Goal: Task Accomplishment & Management: Use online tool/utility

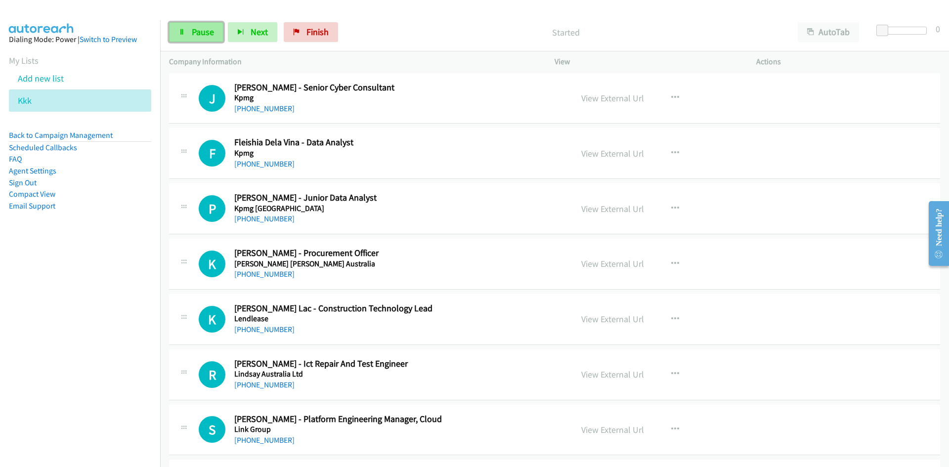
click at [200, 35] on span "Pause" at bounding box center [203, 31] width 22 height 11
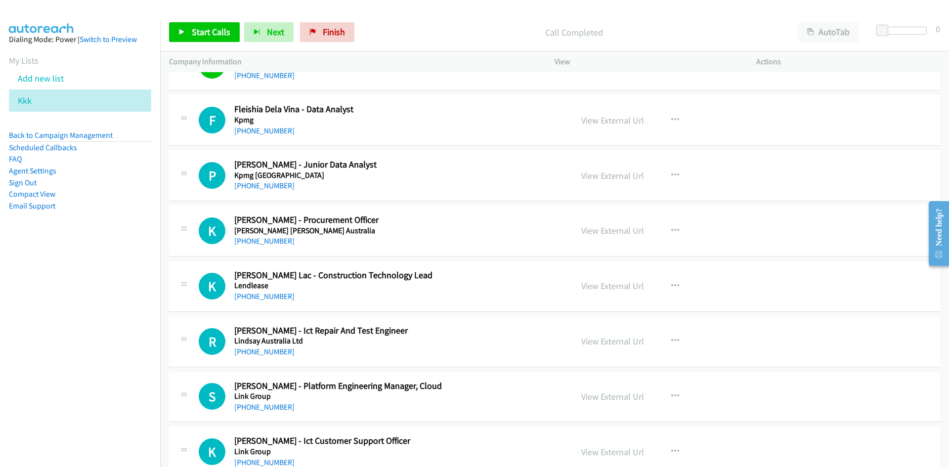
scroll to position [10327, 0]
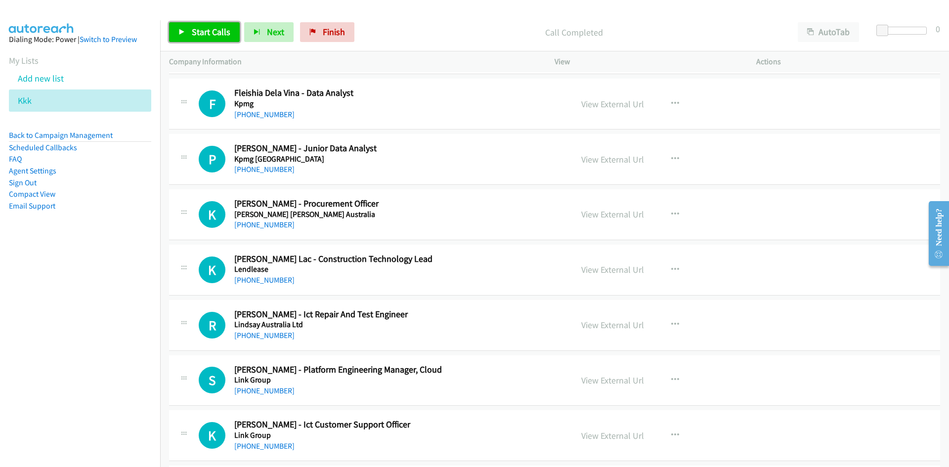
click at [212, 35] on span "Start Calls" at bounding box center [211, 31] width 39 height 11
click at [212, 35] on span "Pause" at bounding box center [203, 31] width 22 height 11
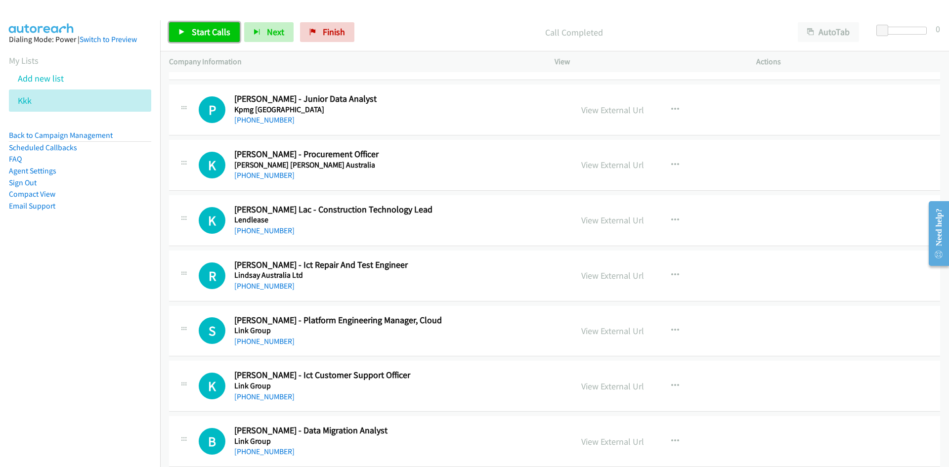
click at [213, 34] on span "Start Calls" at bounding box center [211, 31] width 39 height 11
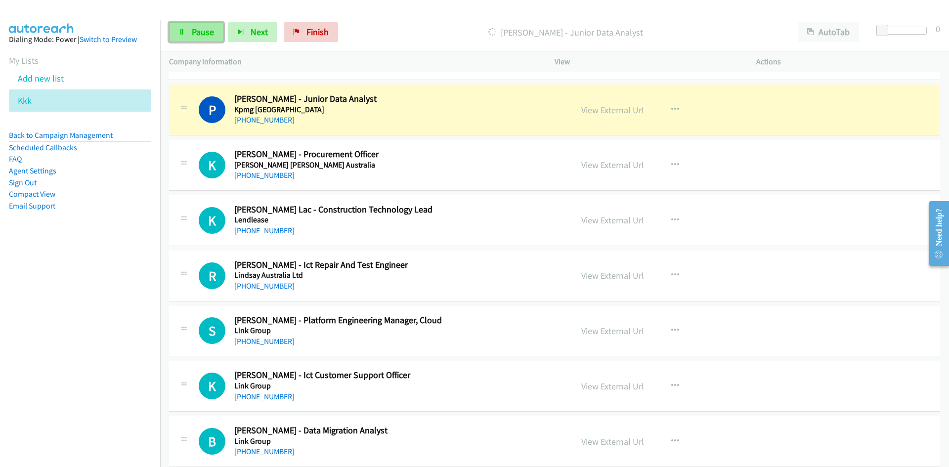
click at [192, 35] on span "Pause" at bounding box center [203, 31] width 22 height 11
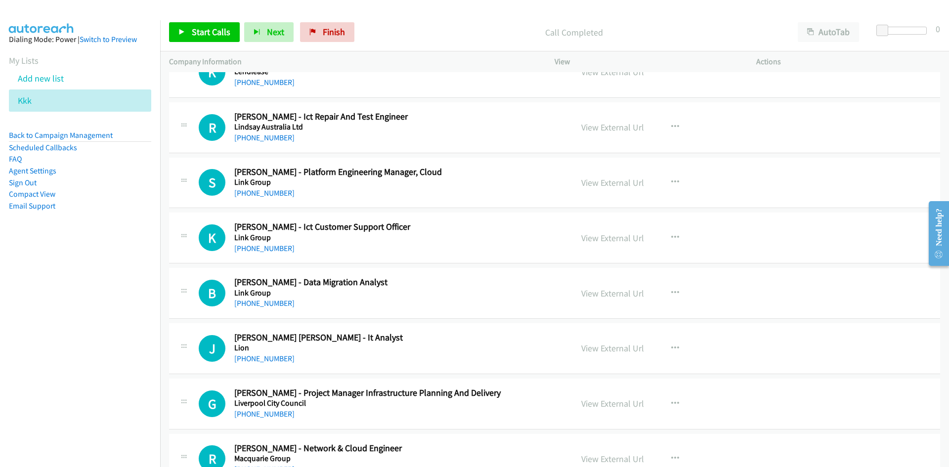
scroll to position [10574, 0]
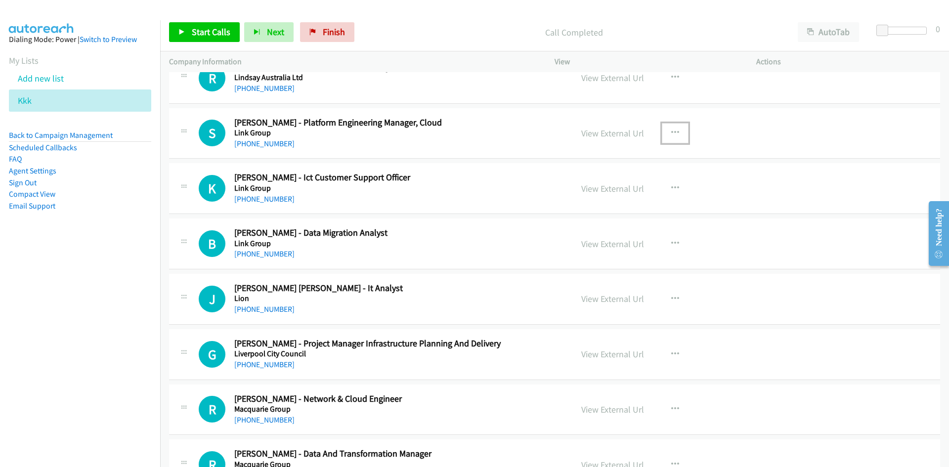
click at [665, 132] on button "button" at bounding box center [675, 133] width 27 height 20
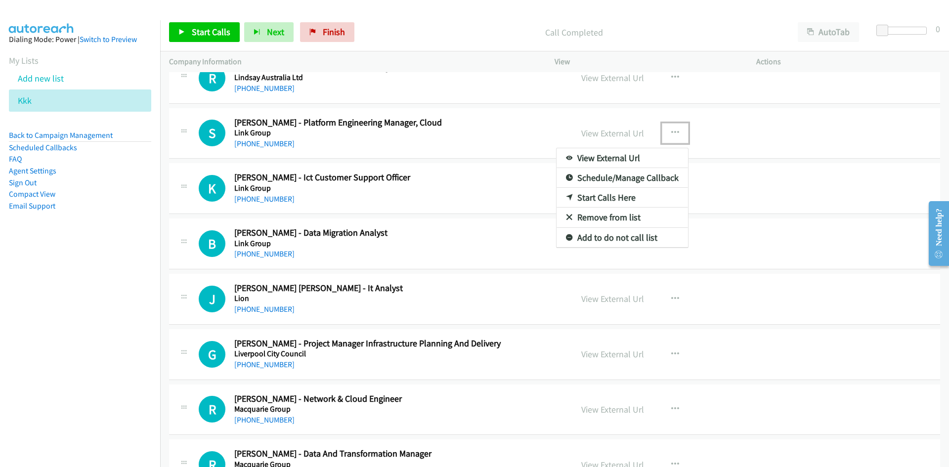
click at [566, 197] on icon at bounding box center [569, 198] width 7 height 7
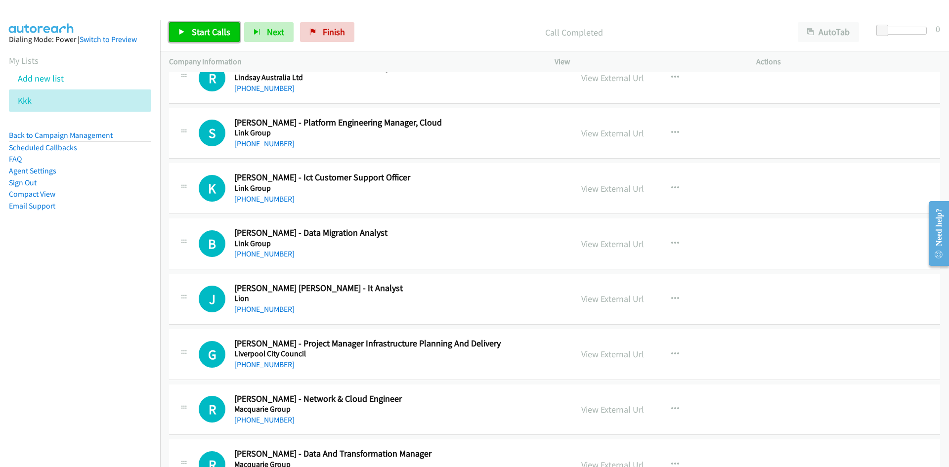
click at [234, 32] on link "Start Calls" at bounding box center [204, 32] width 71 height 20
click at [181, 34] on icon at bounding box center [181, 32] width 7 height 7
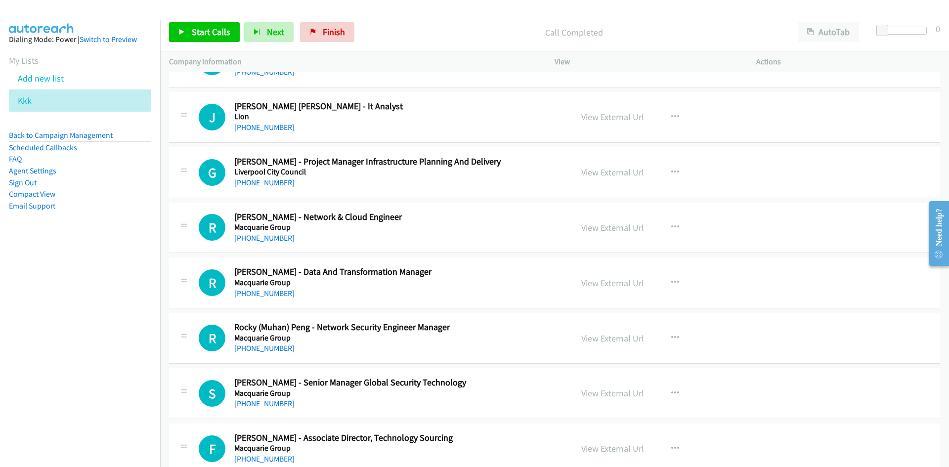
scroll to position [10772, 0]
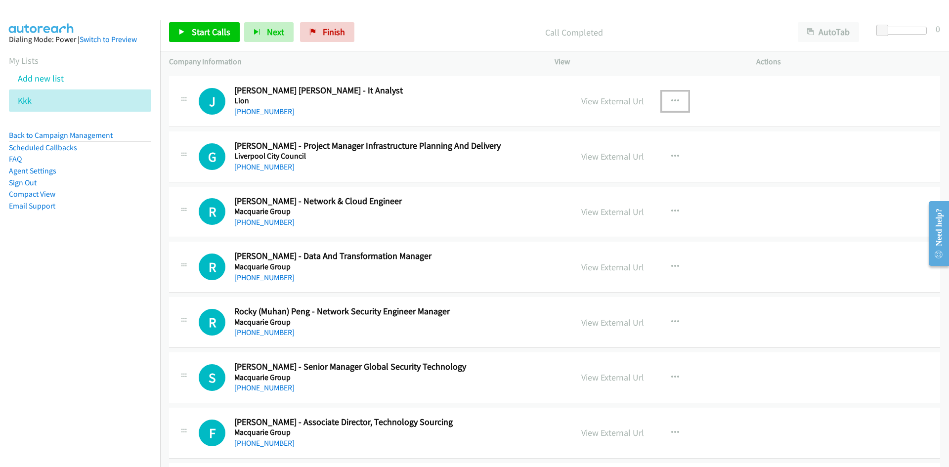
click at [683, 99] on button "button" at bounding box center [675, 101] width 27 height 20
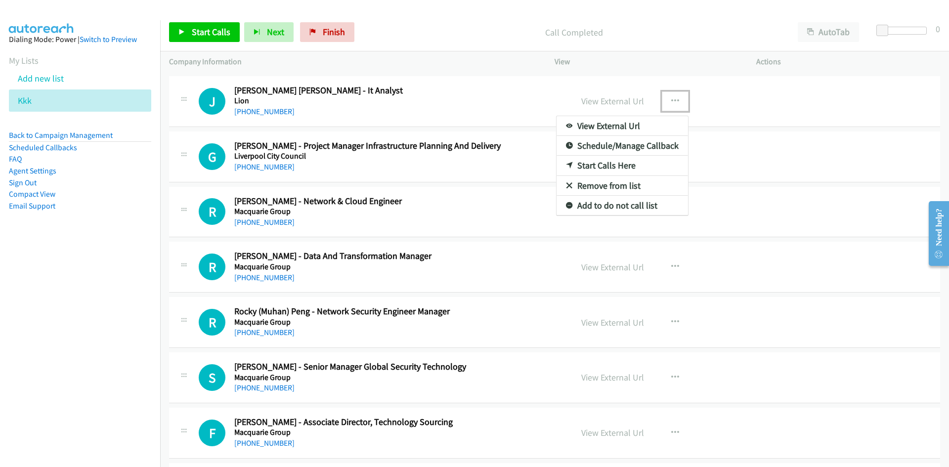
click at [566, 163] on icon at bounding box center [569, 166] width 7 height 7
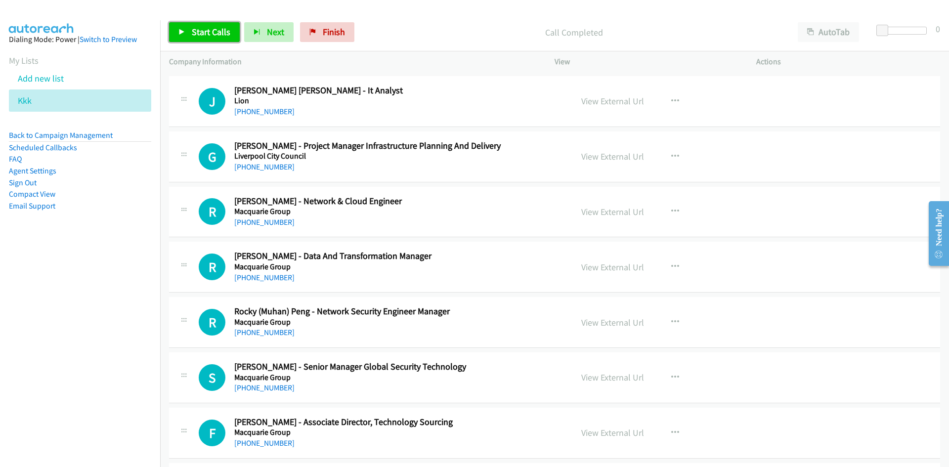
click at [187, 34] on link "Start Calls" at bounding box center [204, 32] width 71 height 20
click at [216, 36] on link "Pause" at bounding box center [196, 32] width 54 height 20
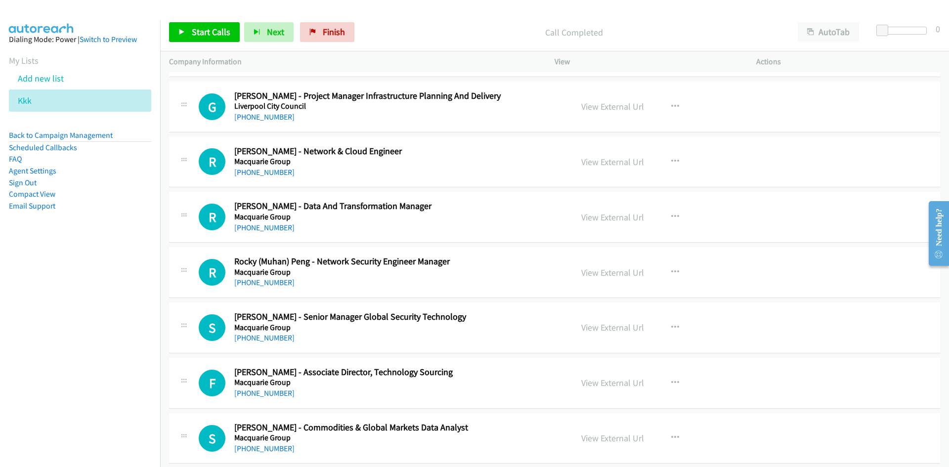
scroll to position [10871, 0]
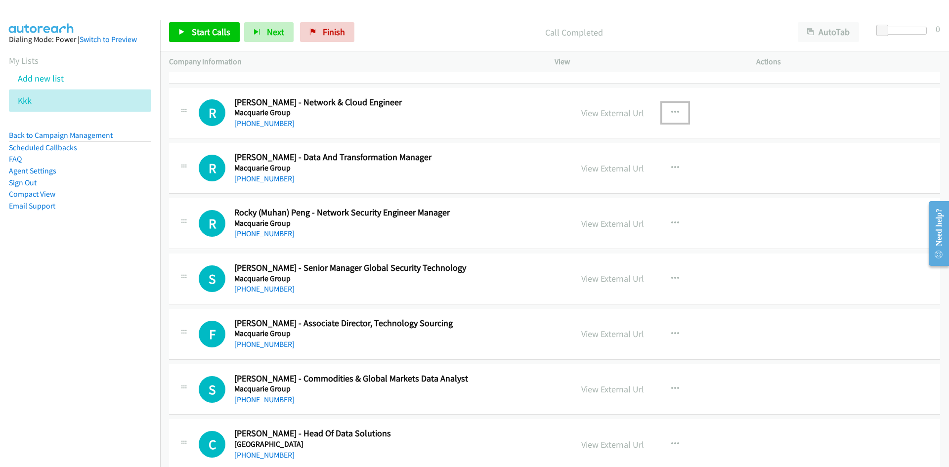
click at [663, 106] on button "button" at bounding box center [675, 113] width 27 height 20
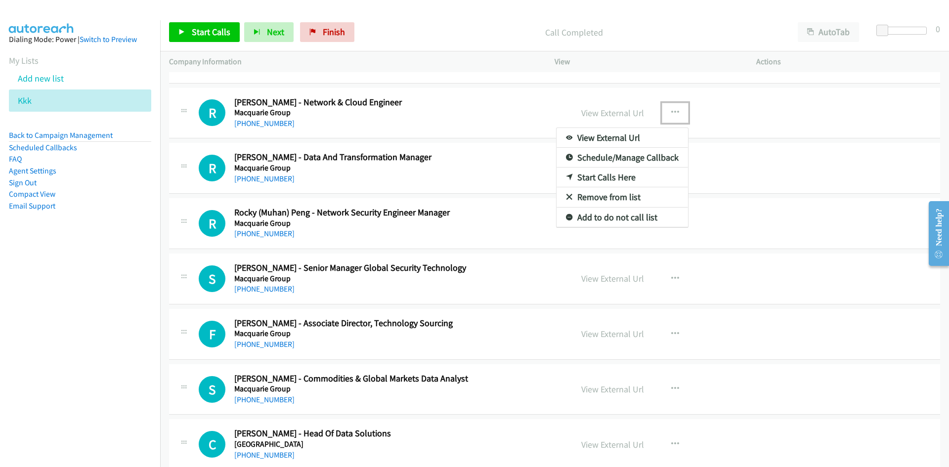
click at [566, 175] on icon at bounding box center [569, 177] width 7 height 7
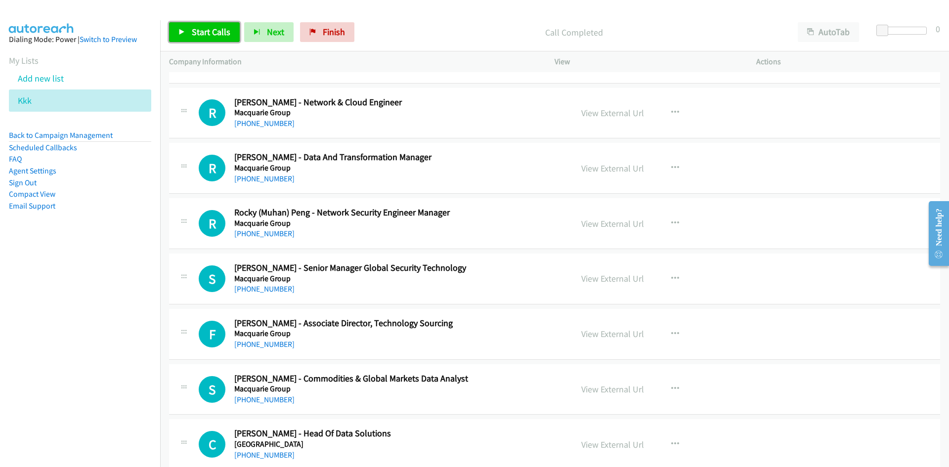
click at [189, 42] on link "Start Calls" at bounding box center [204, 32] width 71 height 20
click at [191, 35] on link "Pause" at bounding box center [196, 32] width 54 height 20
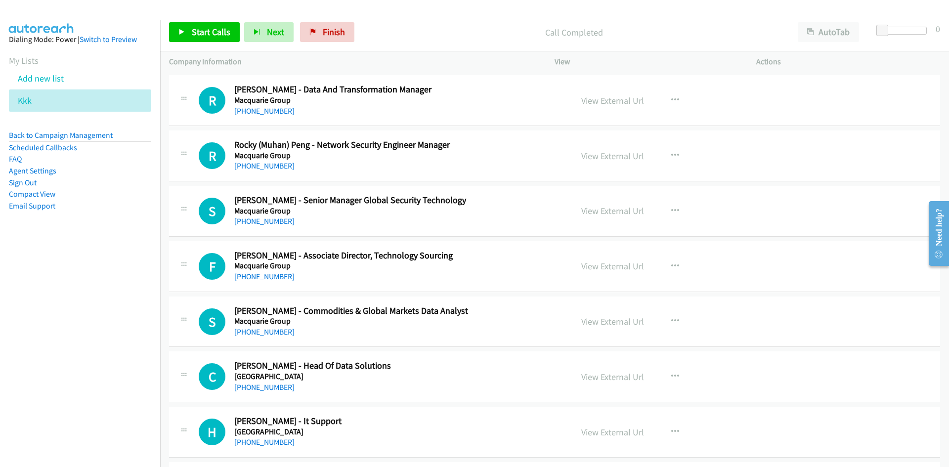
scroll to position [10970, 0]
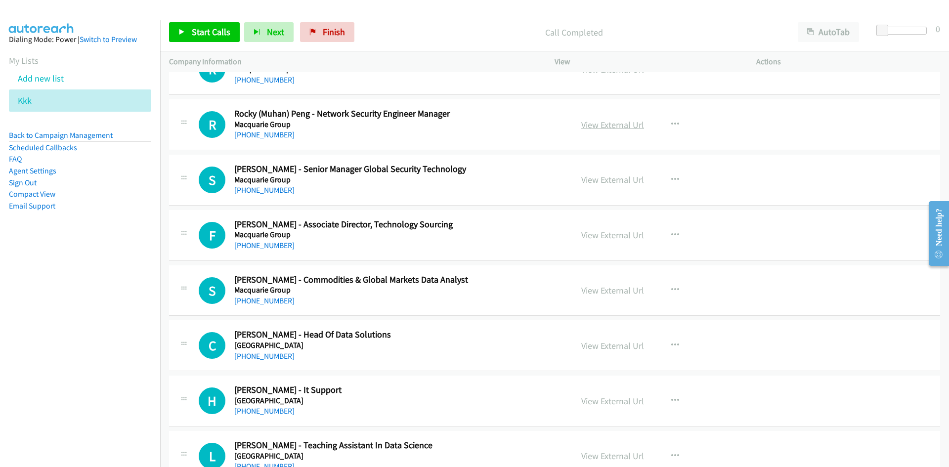
click at [624, 126] on link "View External Url" at bounding box center [612, 124] width 63 height 11
click at [662, 123] on button "button" at bounding box center [675, 125] width 27 height 20
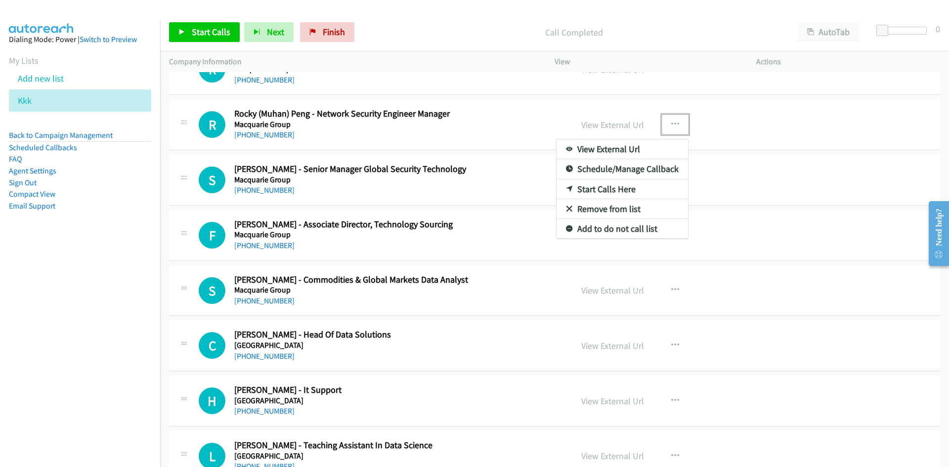
click at [563, 193] on link "Start Calls Here" at bounding box center [621, 189] width 131 height 20
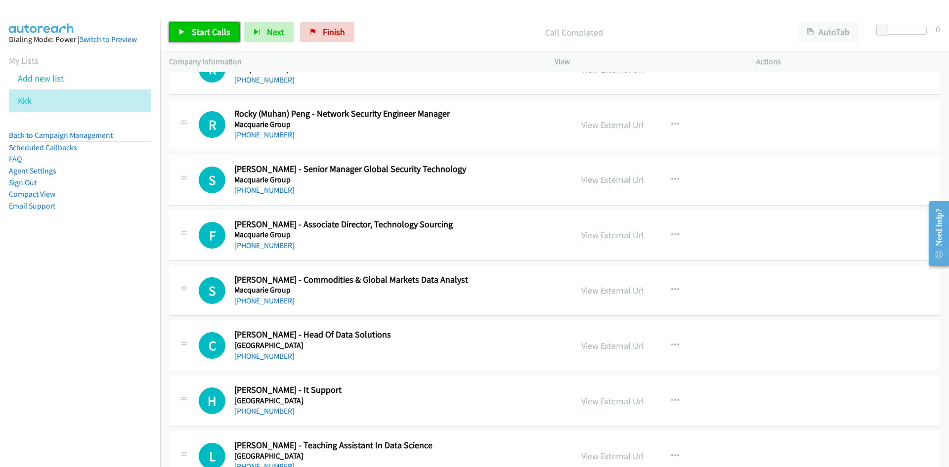
click at [212, 30] on span "Start Calls" at bounding box center [211, 31] width 39 height 11
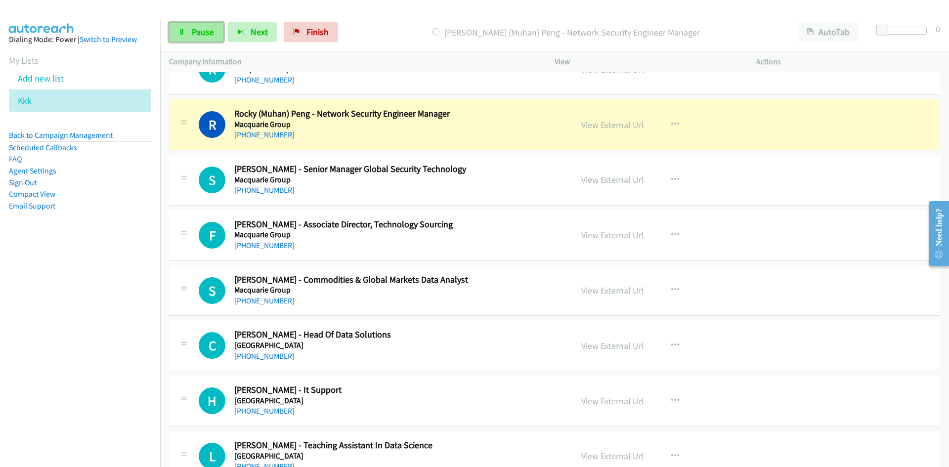
click at [206, 33] on span "Pause" at bounding box center [203, 31] width 22 height 11
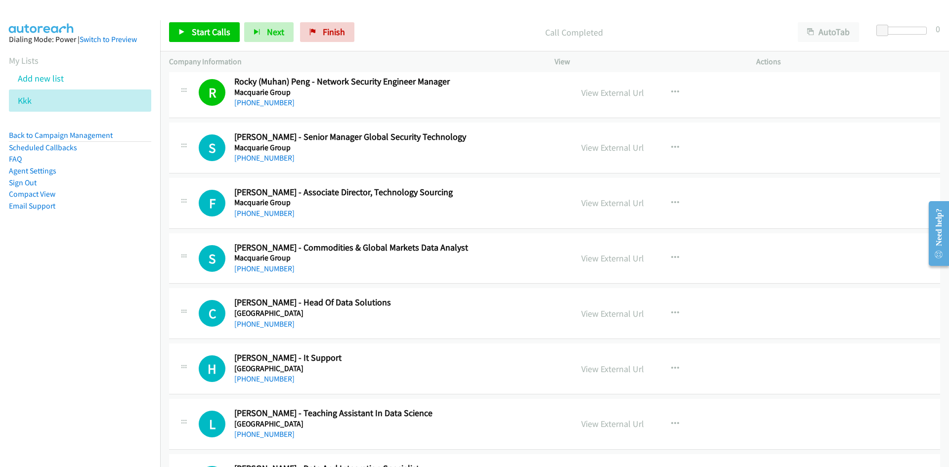
scroll to position [11019, 0]
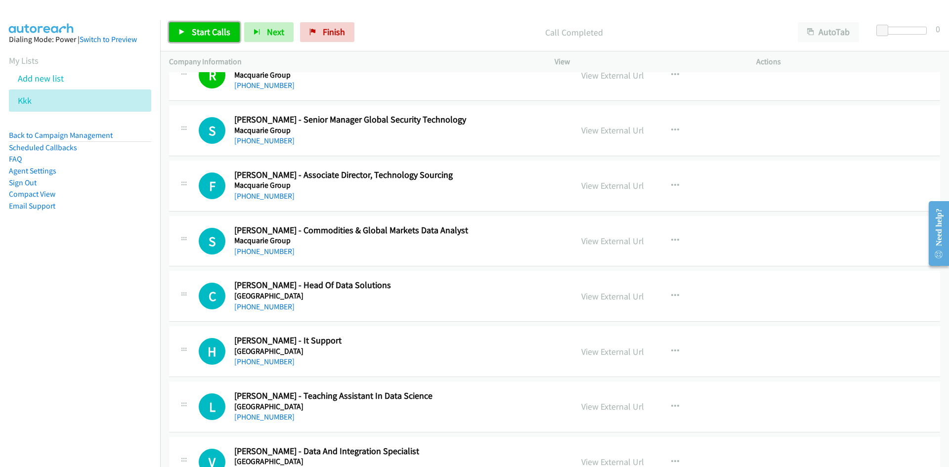
click at [198, 24] on link "Start Calls" at bounding box center [204, 32] width 71 height 20
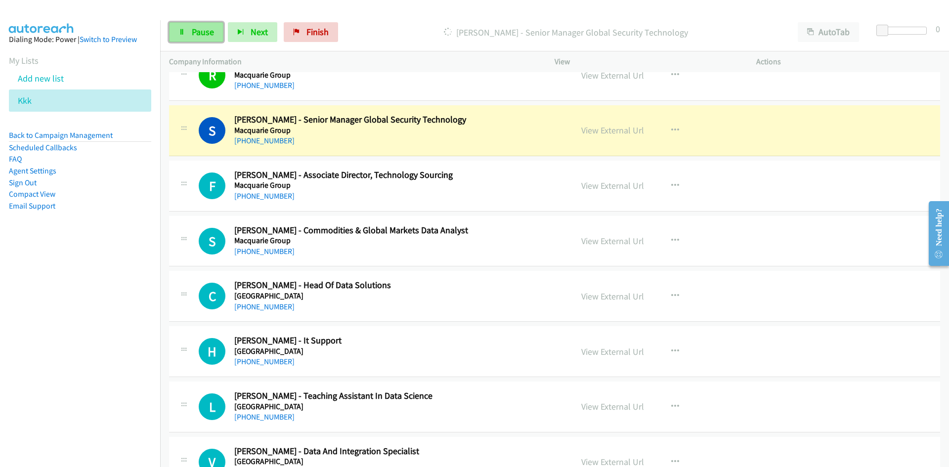
click at [197, 27] on span "Pause" at bounding box center [203, 31] width 22 height 11
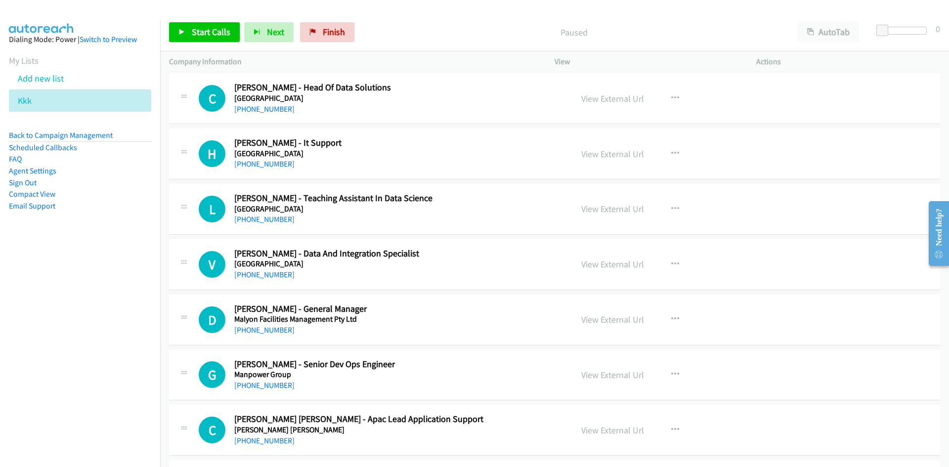
scroll to position [11266, 0]
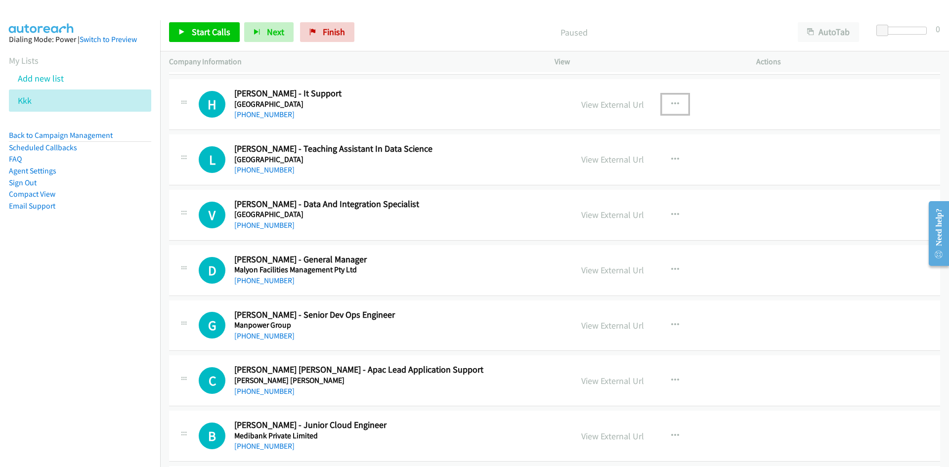
click at [664, 107] on button "button" at bounding box center [675, 104] width 27 height 20
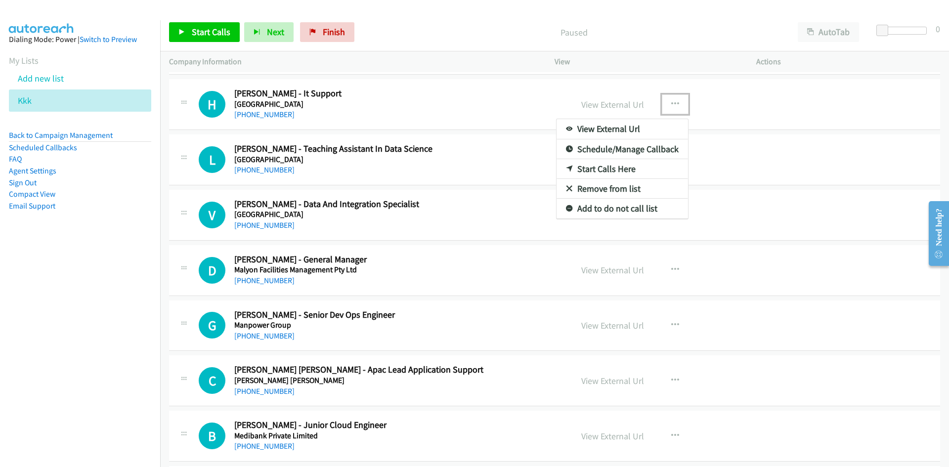
click at [566, 166] on icon at bounding box center [569, 169] width 7 height 7
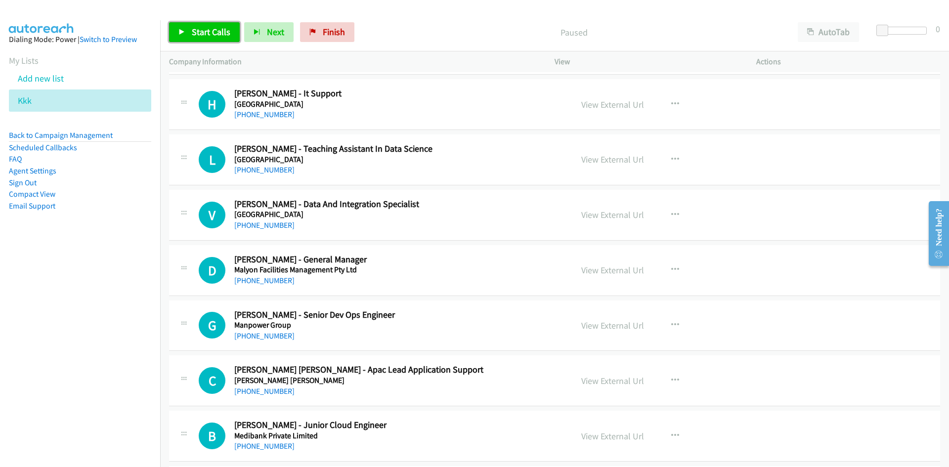
click at [198, 29] on span "Start Calls" at bounding box center [211, 31] width 39 height 11
click at [198, 29] on span "Pause" at bounding box center [203, 31] width 22 height 11
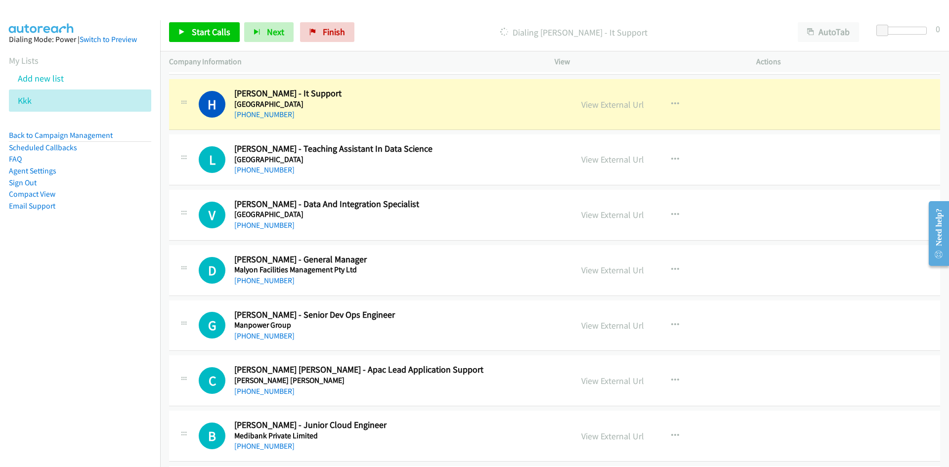
click at [627, 111] on div "View External Url" at bounding box center [612, 104] width 63 height 13
click at [627, 105] on link "View External Url" at bounding box center [612, 104] width 63 height 11
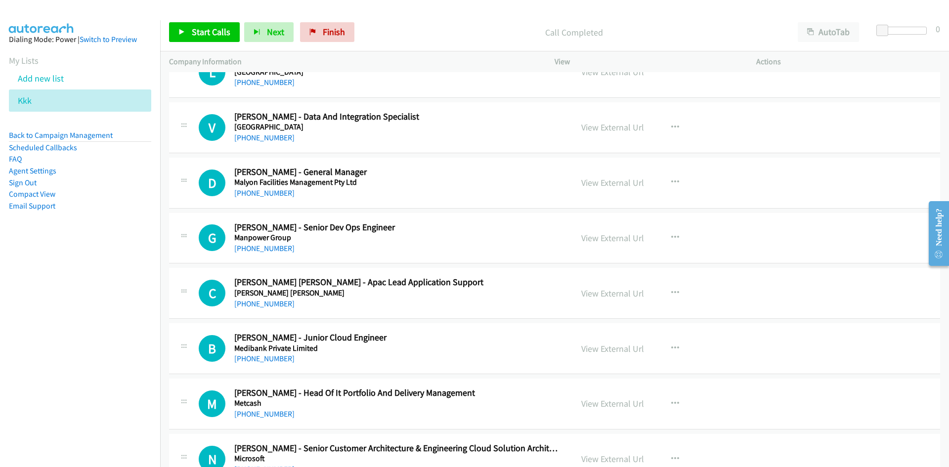
scroll to position [11365, 0]
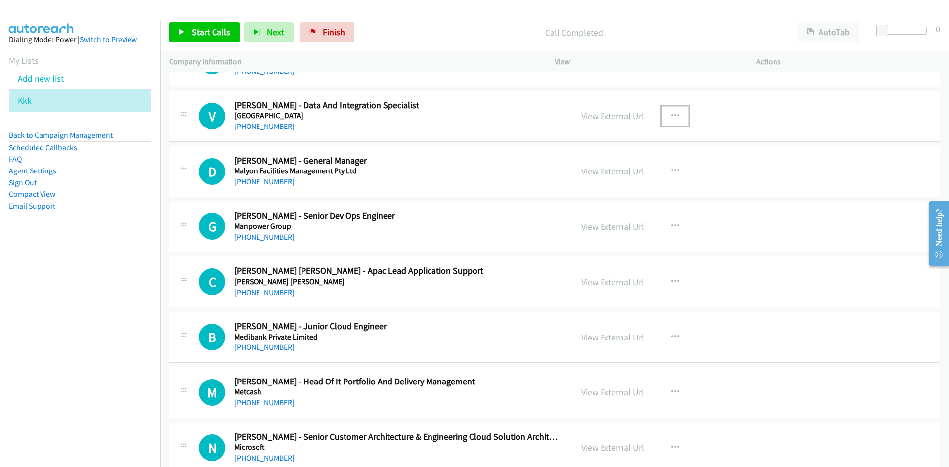
click at [674, 106] on button "button" at bounding box center [675, 116] width 27 height 20
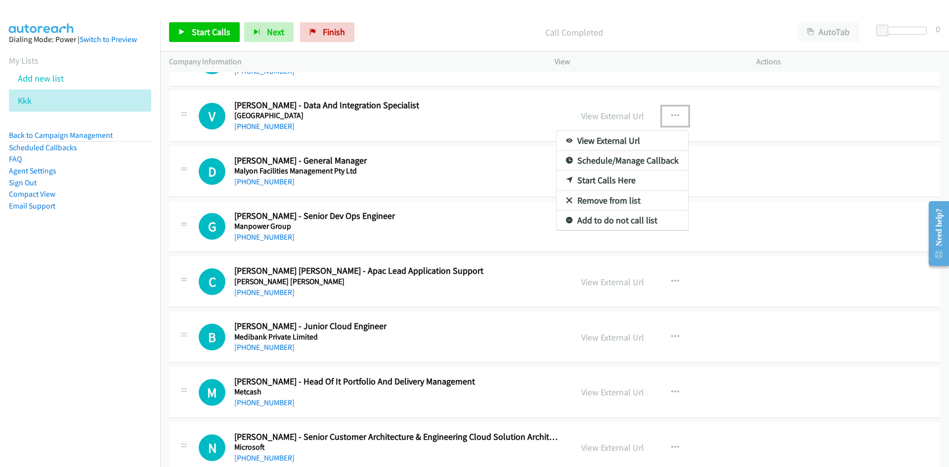
click at [566, 180] on icon at bounding box center [569, 180] width 7 height 7
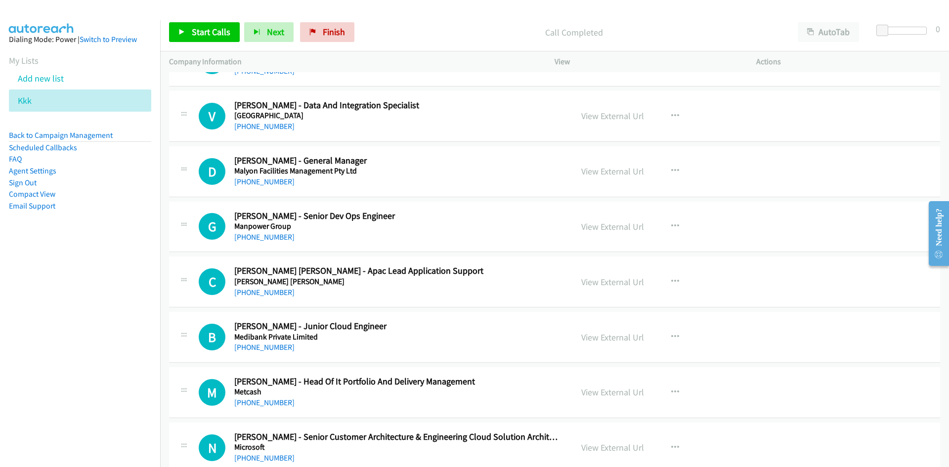
click at [217, 43] on div "Start Calls Pause Next Finish Call Completed AutoTab AutoTab 0" at bounding box center [554, 32] width 789 height 38
click at [213, 39] on link "Start Calls" at bounding box center [204, 32] width 71 height 20
click at [213, 39] on link "Pause" at bounding box center [196, 32] width 54 height 20
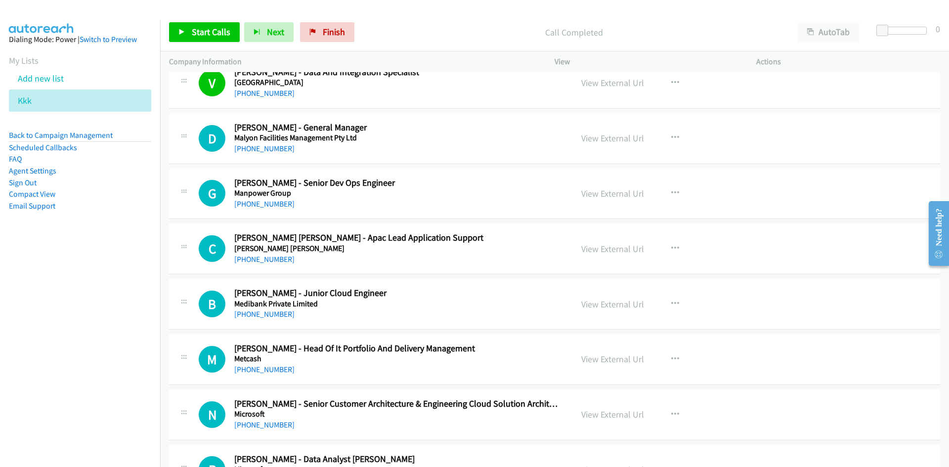
scroll to position [11414, 0]
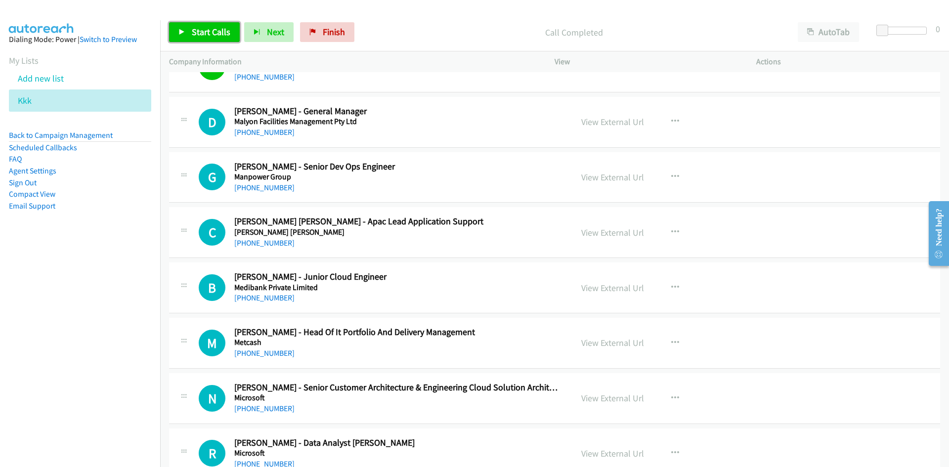
click at [195, 28] on span "Start Calls" at bounding box center [211, 31] width 39 height 11
click at [180, 29] on icon at bounding box center [181, 32] width 7 height 7
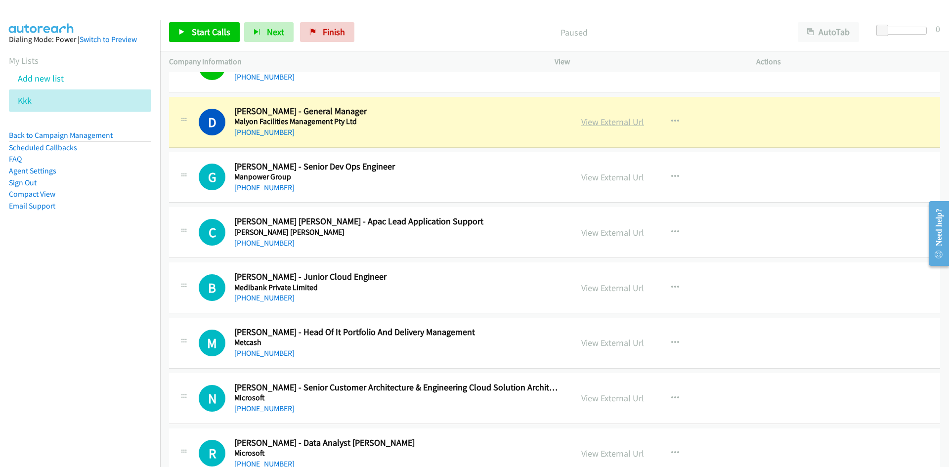
click at [614, 119] on link "View External Url" at bounding box center [612, 121] width 63 height 11
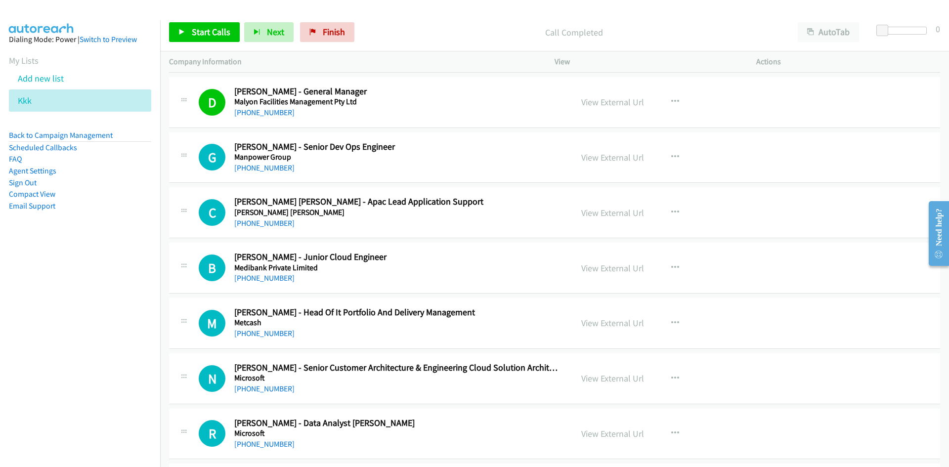
scroll to position [11464, 0]
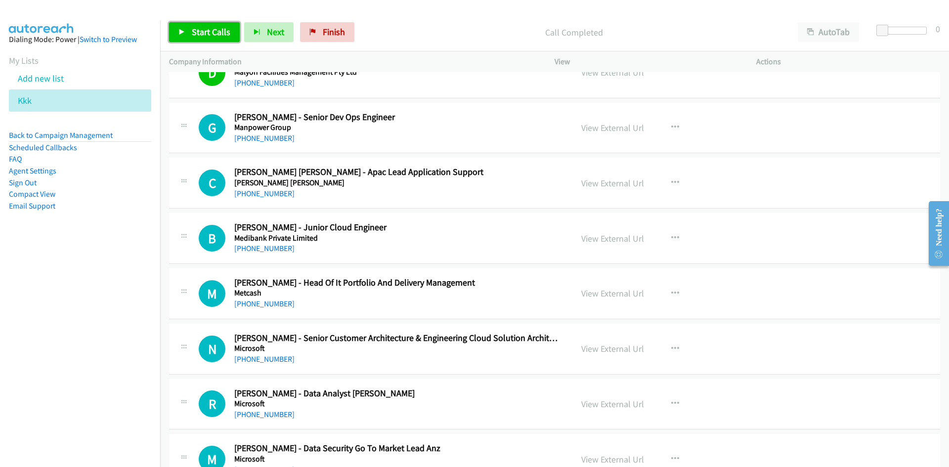
click at [213, 38] on link "Start Calls" at bounding box center [204, 32] width 71 height 20
click at [181, 30] on icon at bounding box center [181, 32] width 7 height 7
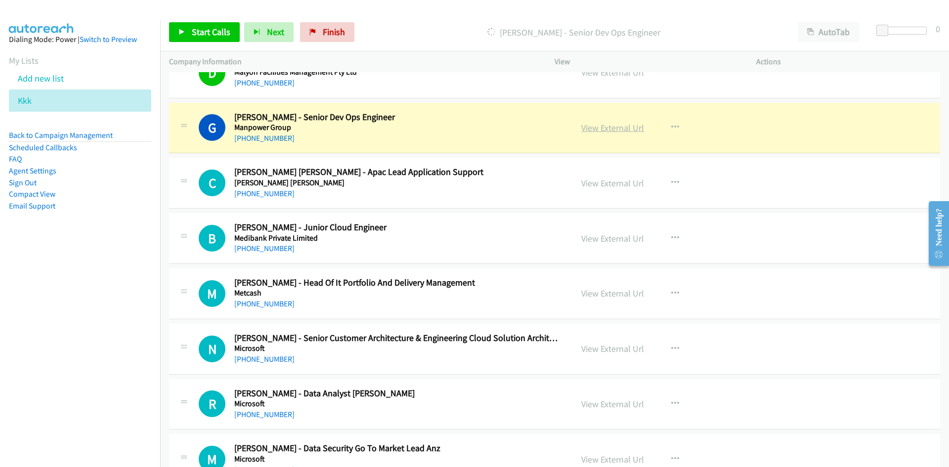
click at [628, 128] on link "View External Url" at bounding box center [612, 127] width 63 height 11
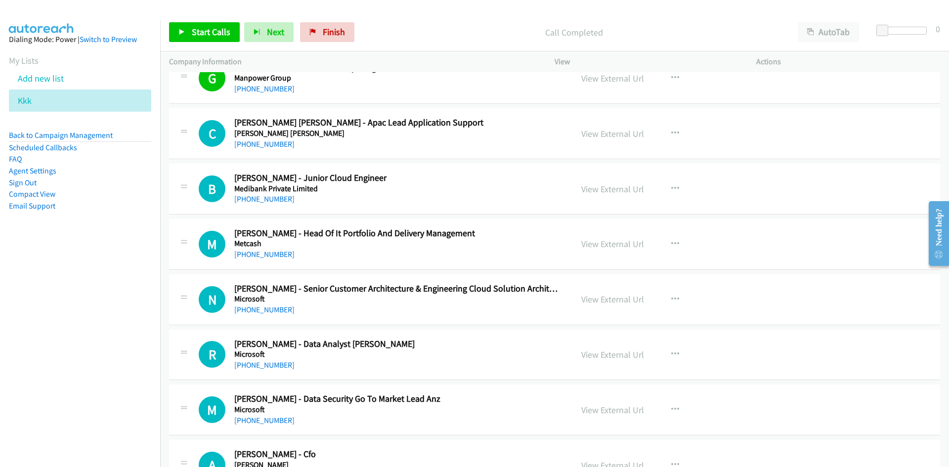
scroll to position [11563, 0]
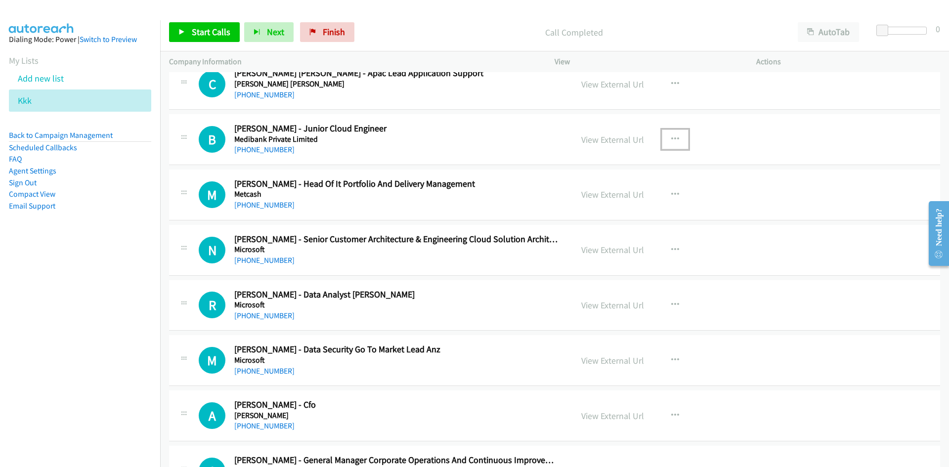
click at [663, 139] on button "button" at bounding box center [675, 139] width 27 height 20
click at [566, 201] on icon at bounding box center [569, 204] width 7 height 7
click at [221, 33] on span "Start Calls" at bounding box center [211, 31] width 39 height 11
click at [204, 29] on span "Pause" at bounding box center [203, 31] width 22 height 11
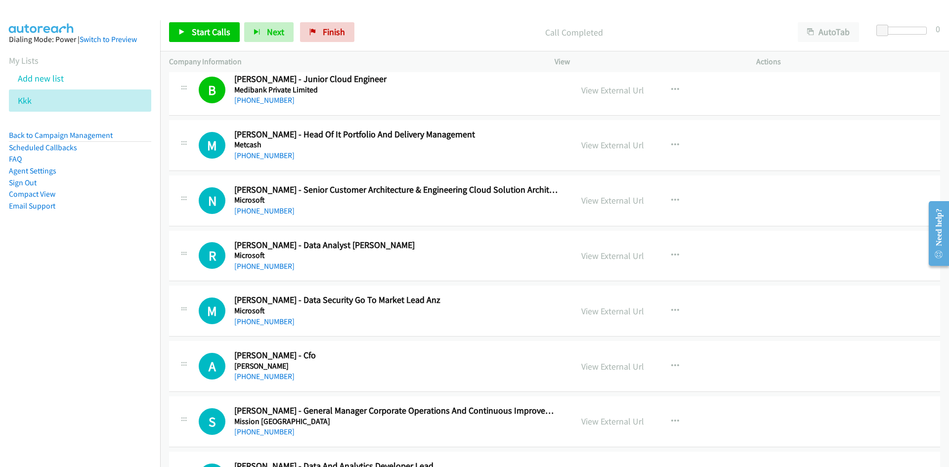
scroll to position [11662, 0]
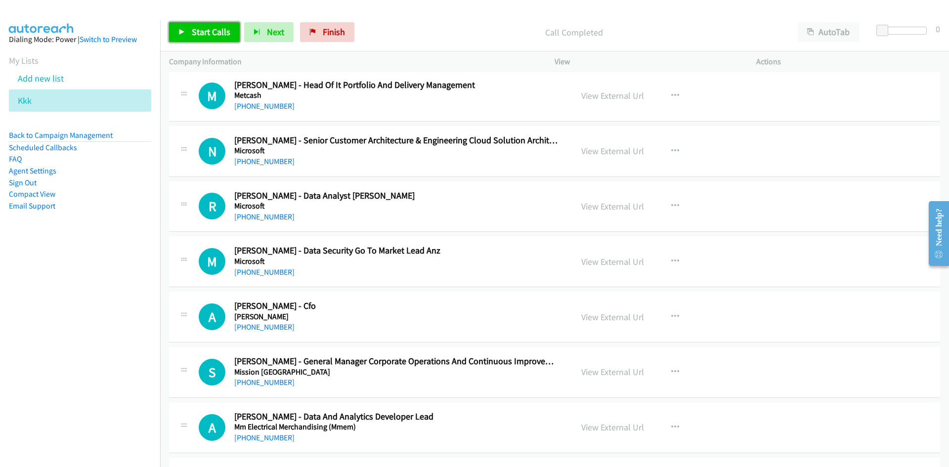
click at [224, 41] on link "Start Calls" at bounding box center [204, 32] width 71 height 20
click at [213, 38] on link "Pause" at bounding box center [196, 32] width 54 height 20
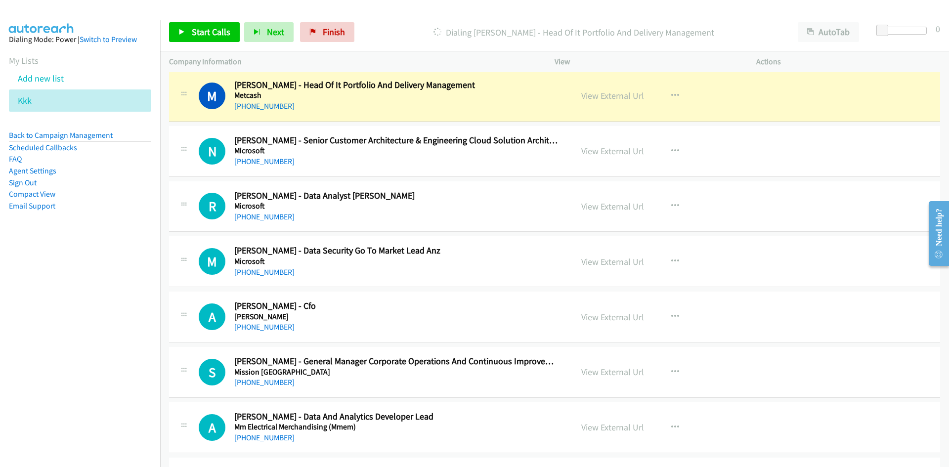
scroll to position [11711, 0]
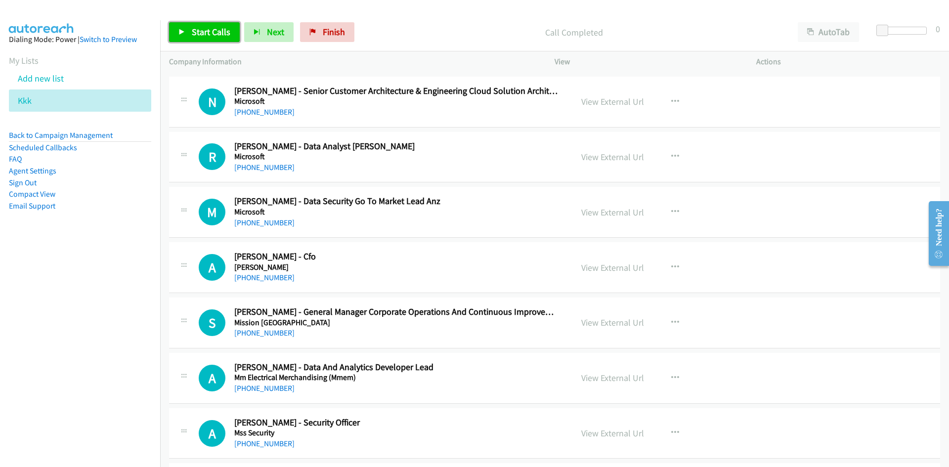
click at [223, 28] on span "Start Calls" at bounding box center [211, 31] width 39 height 11
click at [223, 28] on div "Start Calls Pause Next Finish" at bounding box center [255, 32] width 173 height 20
click at [213, 30] on link "Pause" at bounding box center [196, 32] width 54 height 20
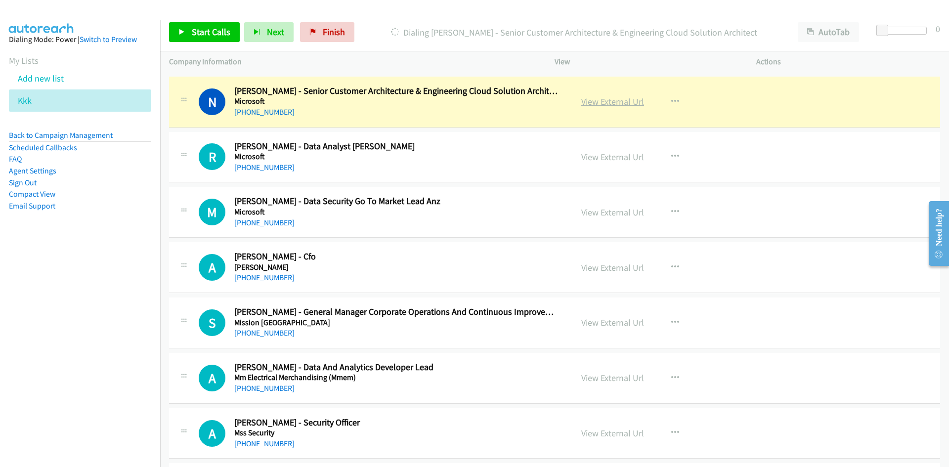
click at [635, 98] on link "View External Url" at bounding box center [612, 101] width 63 height 11
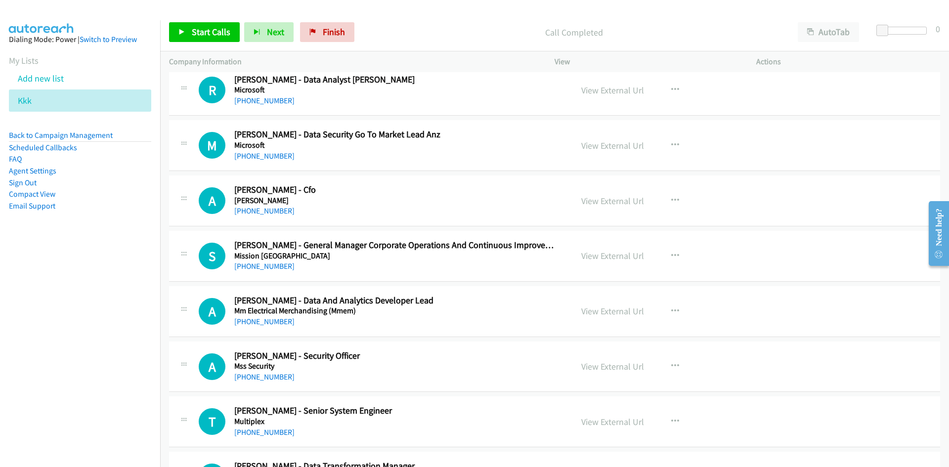
scroll to position [11760, 0]
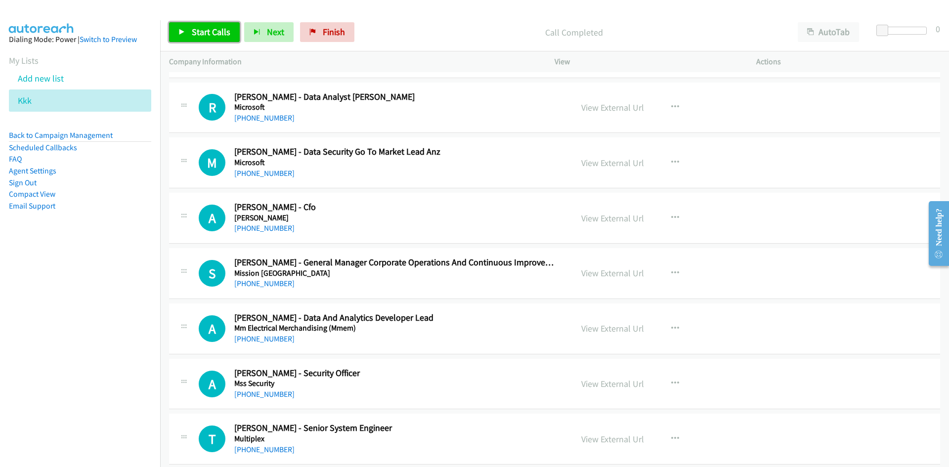
click at [205, 32] on span "Start Calls" at bounding box center [211, 31] width 39 height 11
click at [205, 32] on span "Pause" at bounding box center [203, 31] width 22 height 11
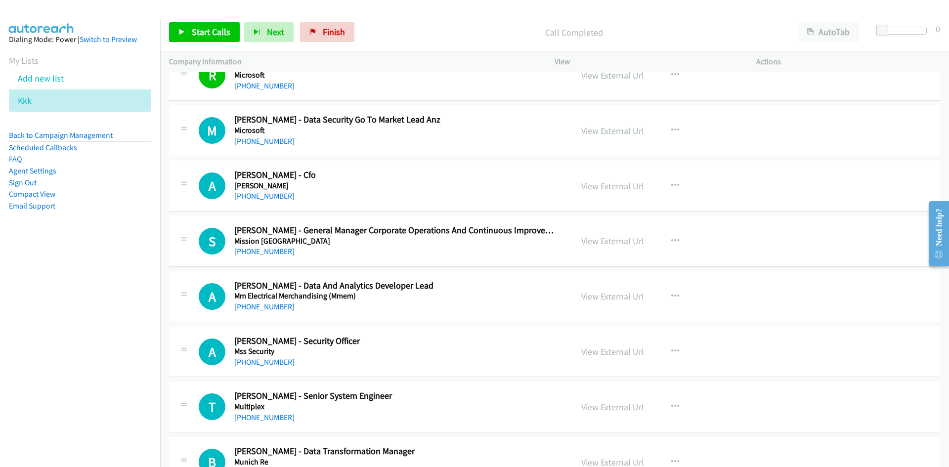
scroll to position [11859, 0]
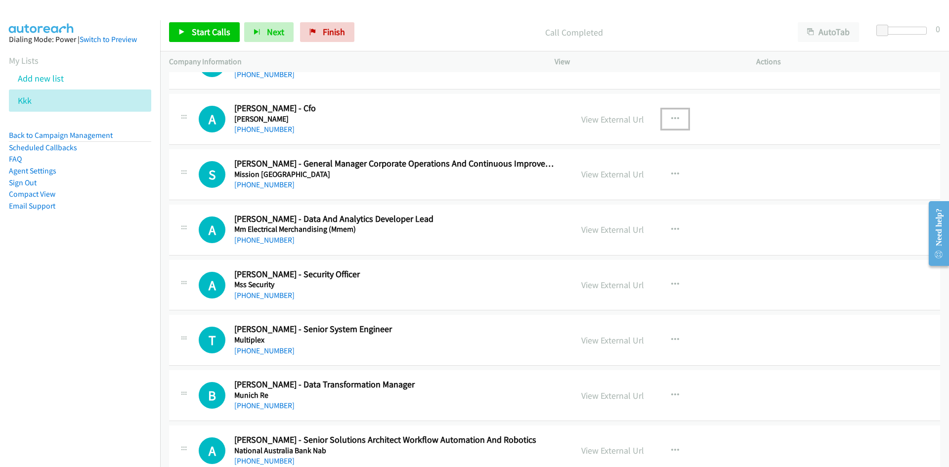
click at [671, 119] on icon "button" at bounding box center [675, 119] width 8 height 8
click at [566, 181] on icon at bounding box center [569, 184] width 7 height 7
click at [220, 38] on link "Start Calls" at bounding box center [204, 32] width 71 height 20
click at [183, 29] on icon at bounding box center [181, 32] width 7 height 7
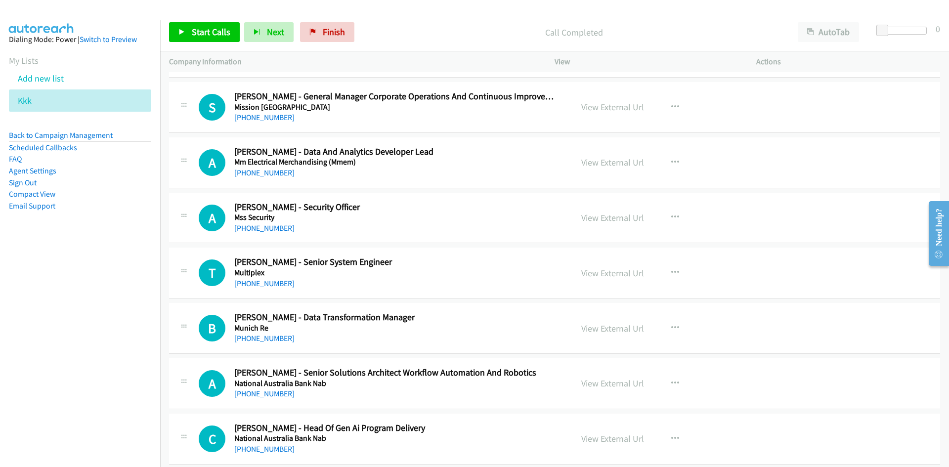
scroll to position [11909, 0]
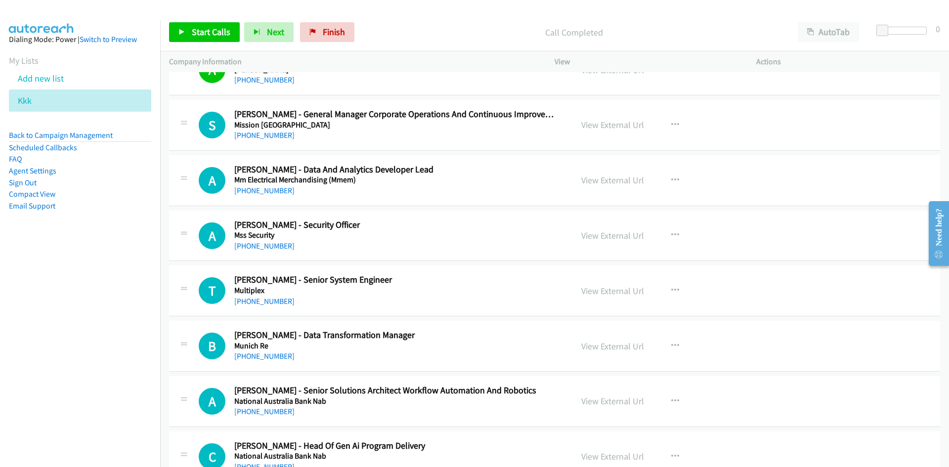
click at [168, 41] on div "Start Calls Pause Next Finish Call Completed AutoTab AutoTab 0" at bounding box center [554, 32] width 789 height 38
click at [179, 35] on icon at bounding box center [181, 32] width 7 height 7
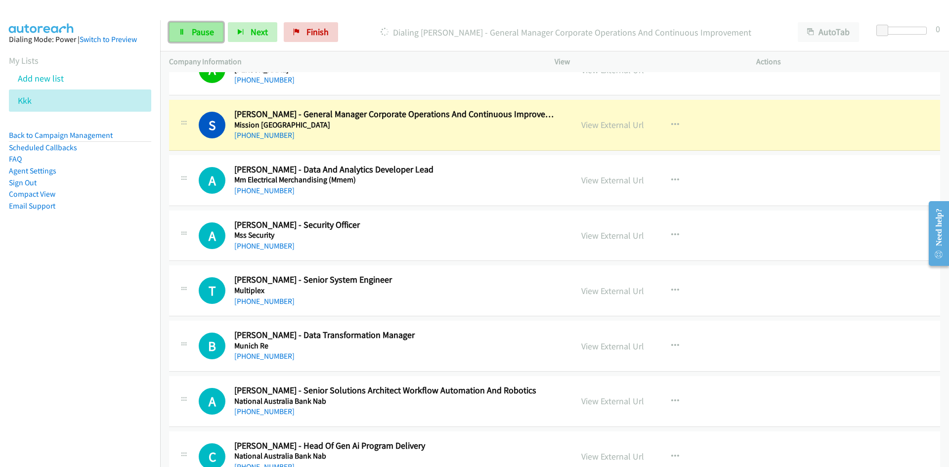
click at [181, 25] on link "Pause" at bounding box center [196, 32] width 54 height 20
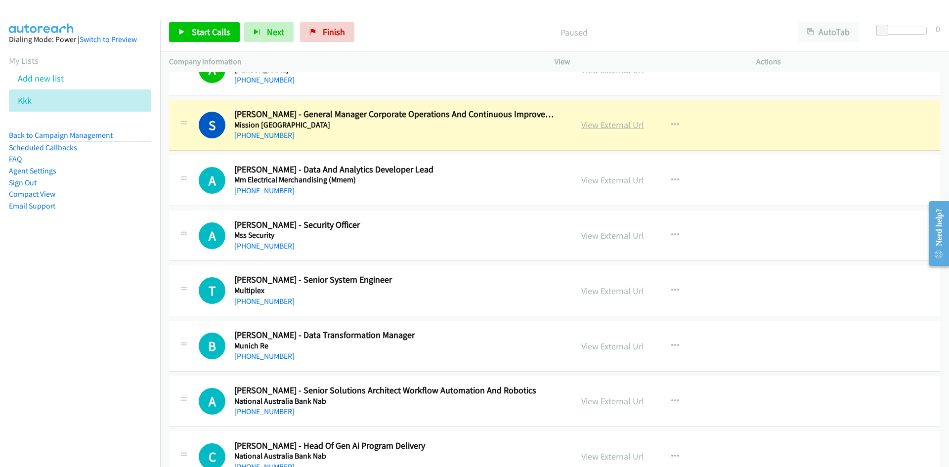
click at [633, 126] on link "View External Url" at bounding box center [612, 124] width 63 height 11
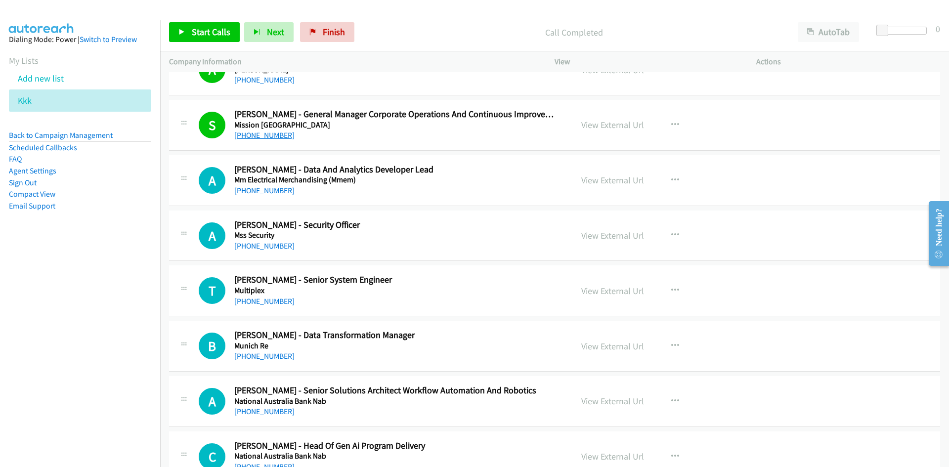
scroll to position [11958, 0]
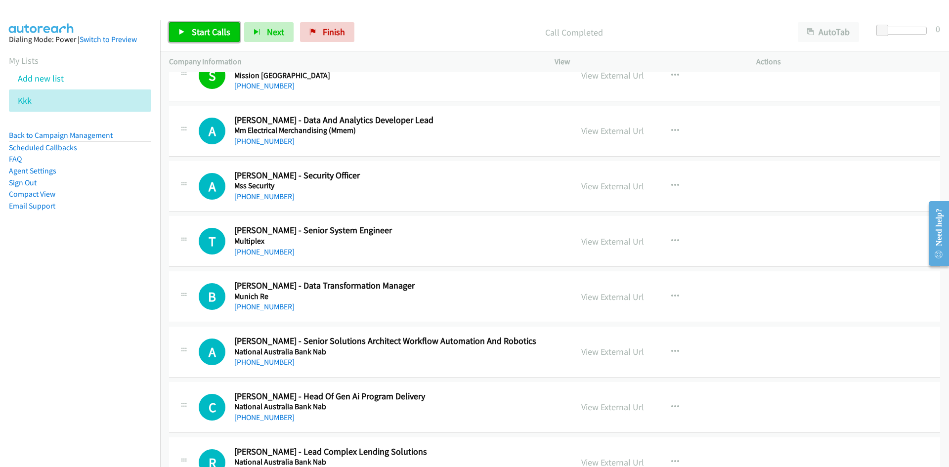
click at [236, 35] on link "Start Calls" at bounding box center [204, 32] width 71 height 20
click at [182, 29] on icon at bounding box center [181, 32] width 7 height 7
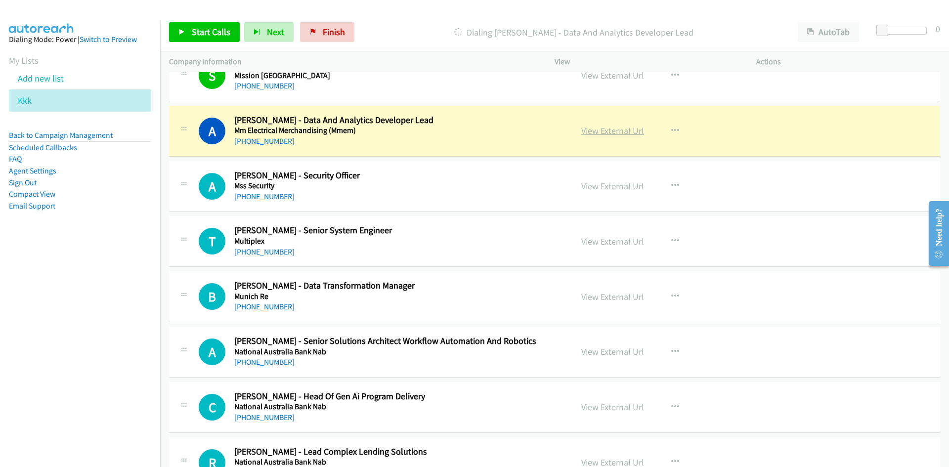
click at [632, 130] on link "View External Url" at bounding box center [612, 130] width 63 height 11
